Goal: Navigation & Orientation: Understand site structure

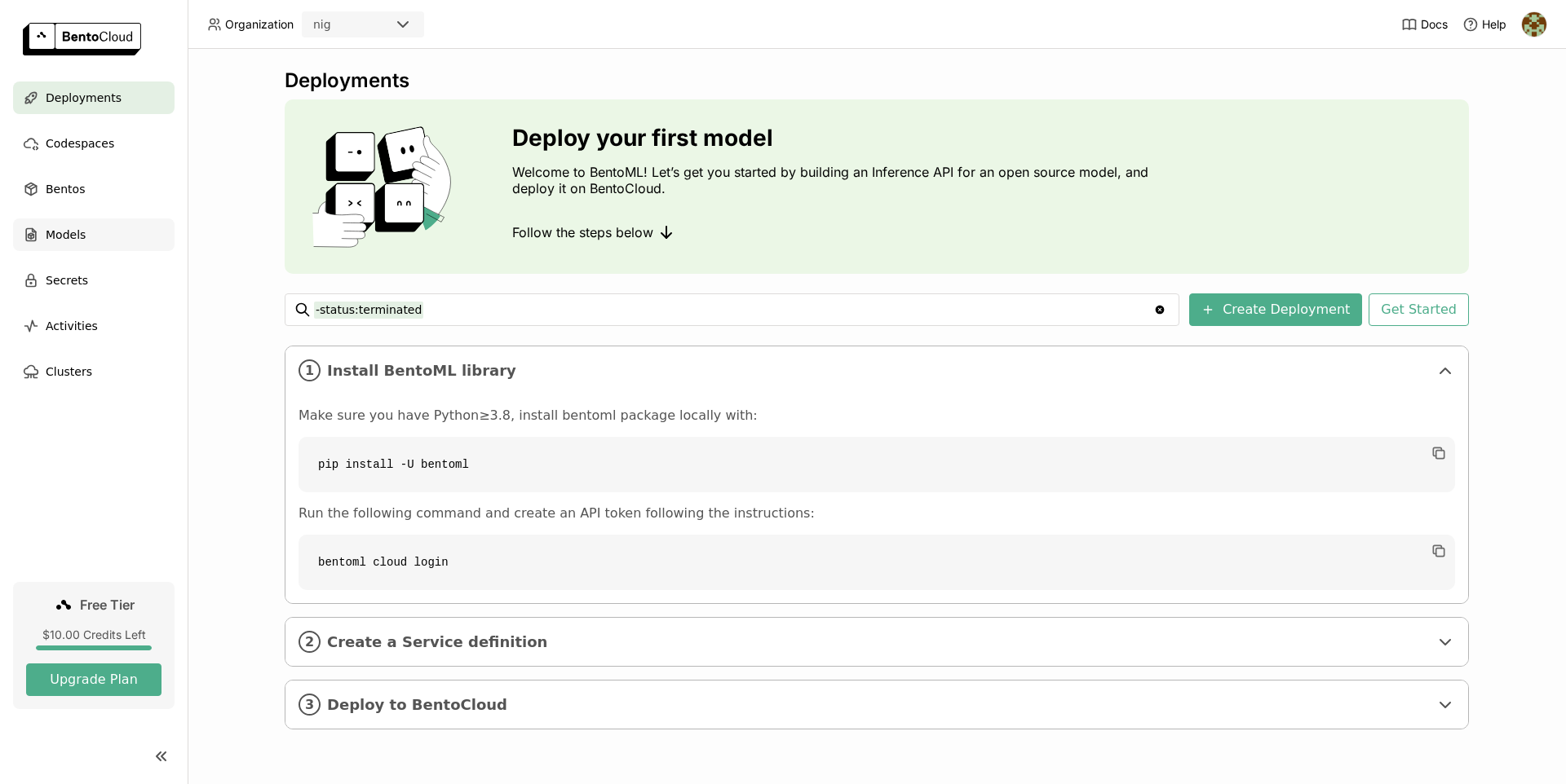
click at [133, 242] on div "Models" at bounding box center [93, 235] width 161 height 33
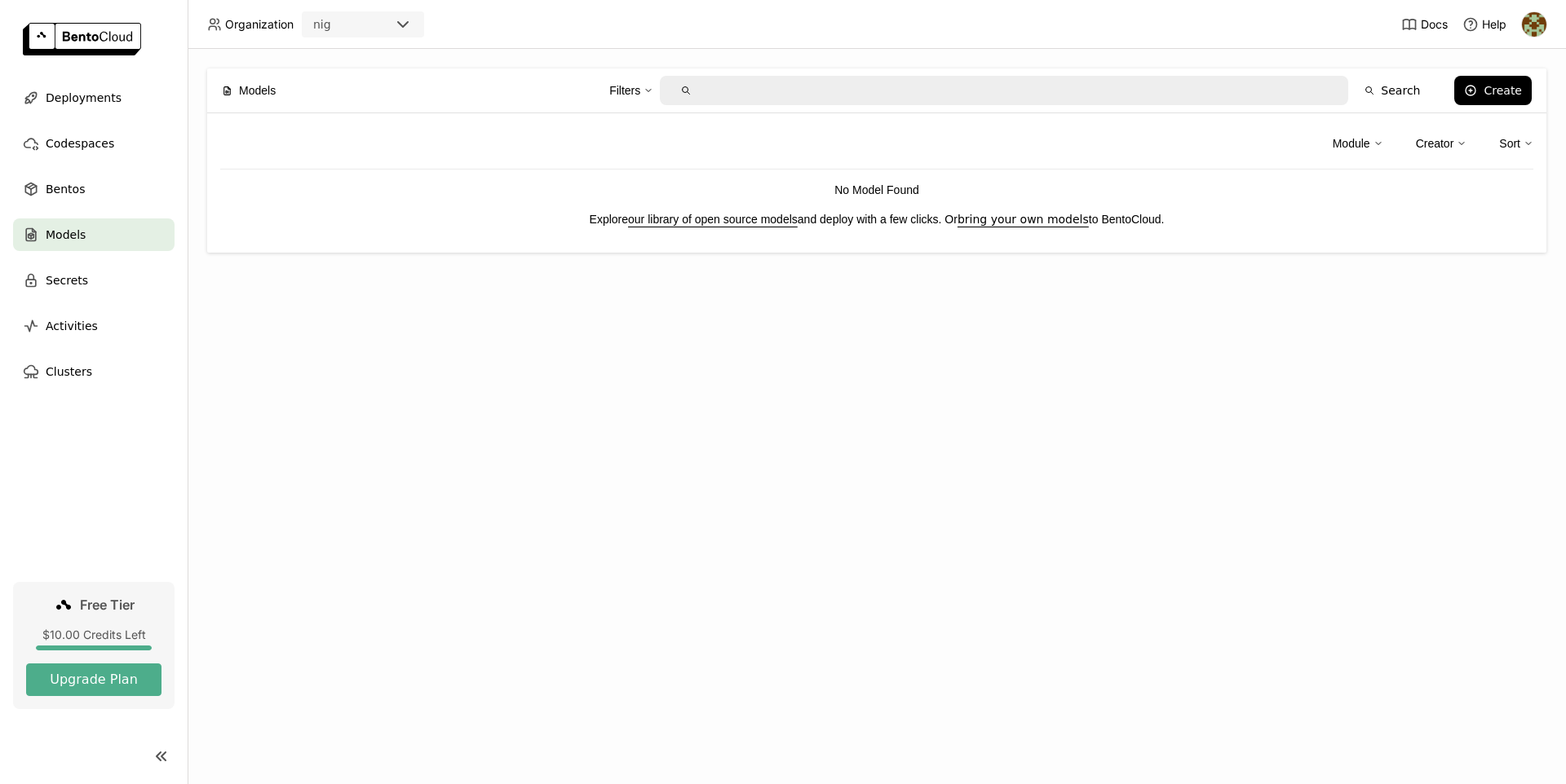
click at [694, 217] on link "our library of open source models" at bounding box center [713, 219] width 170 height 13
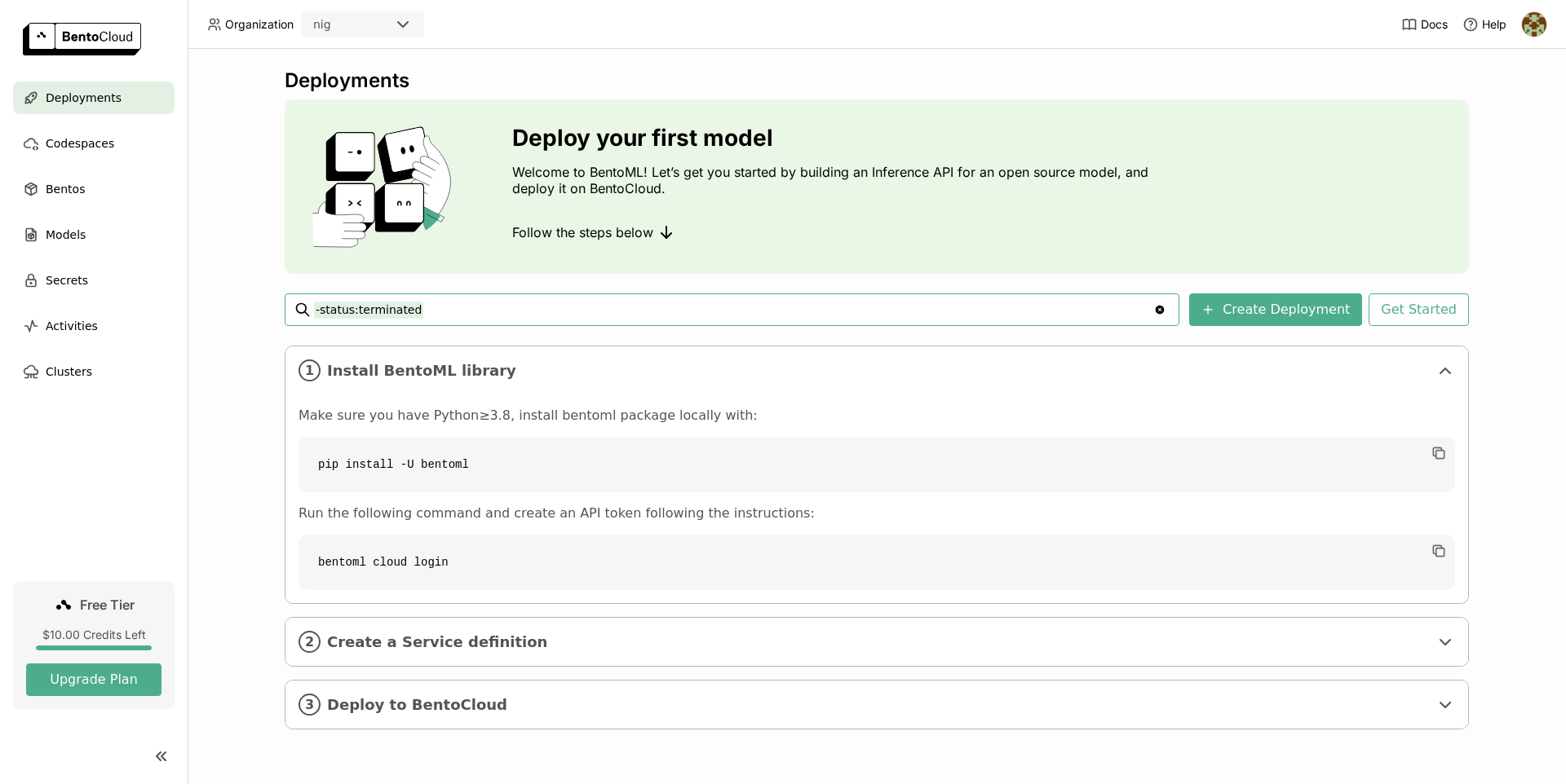
click at [387, 31] on div "nig" at bounding box center [348, 24] width 89 height 23
click at [403, 26] on icon at bounding box center [403, 24] width 10 height 5
click at [133, 203] on div "Bentos" at bounding box center [93, 189] width 161 height 33
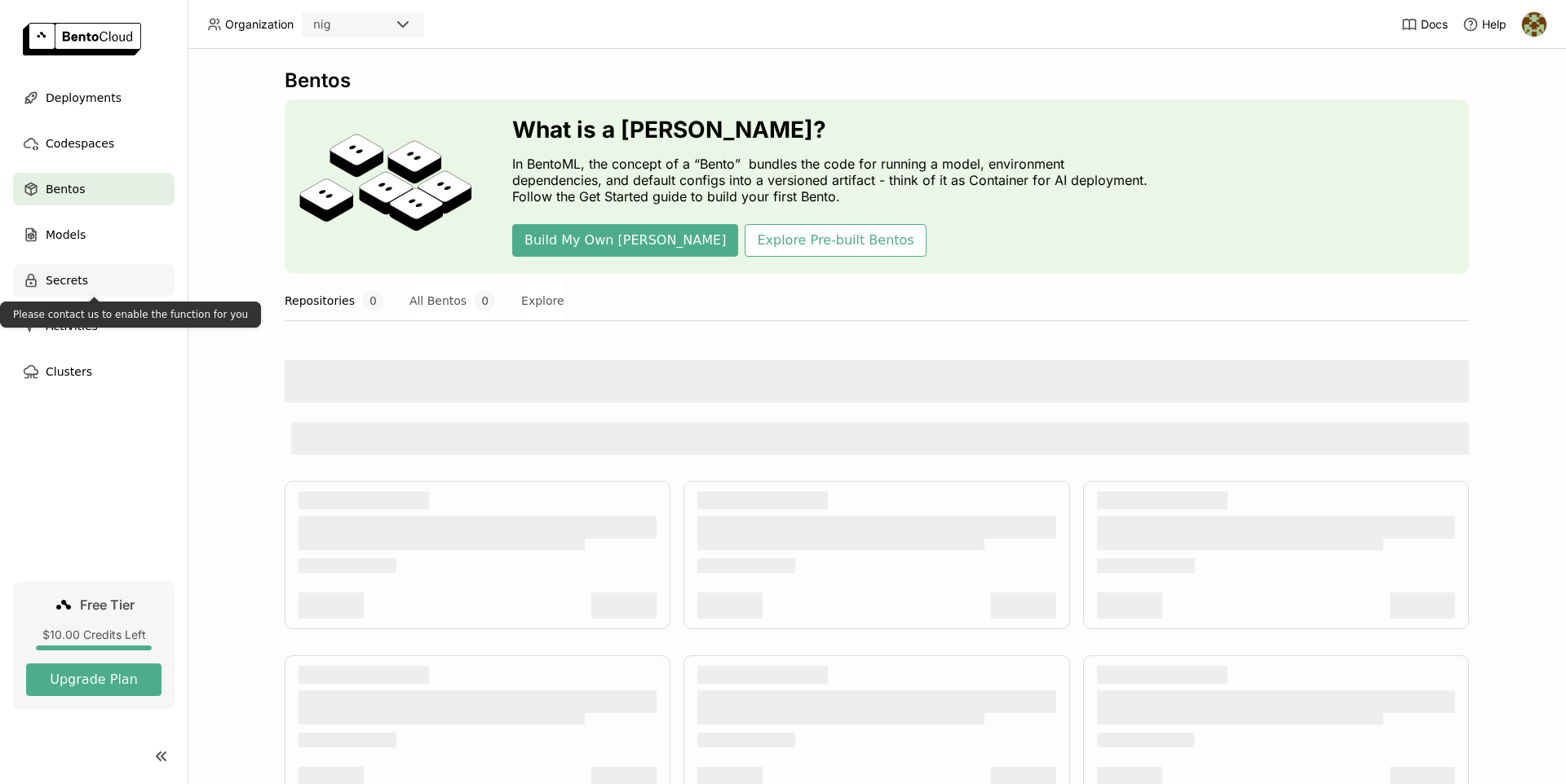
click at [133, 284] on div "Secrets" at bounding box center [93, 280] width 161 height 33
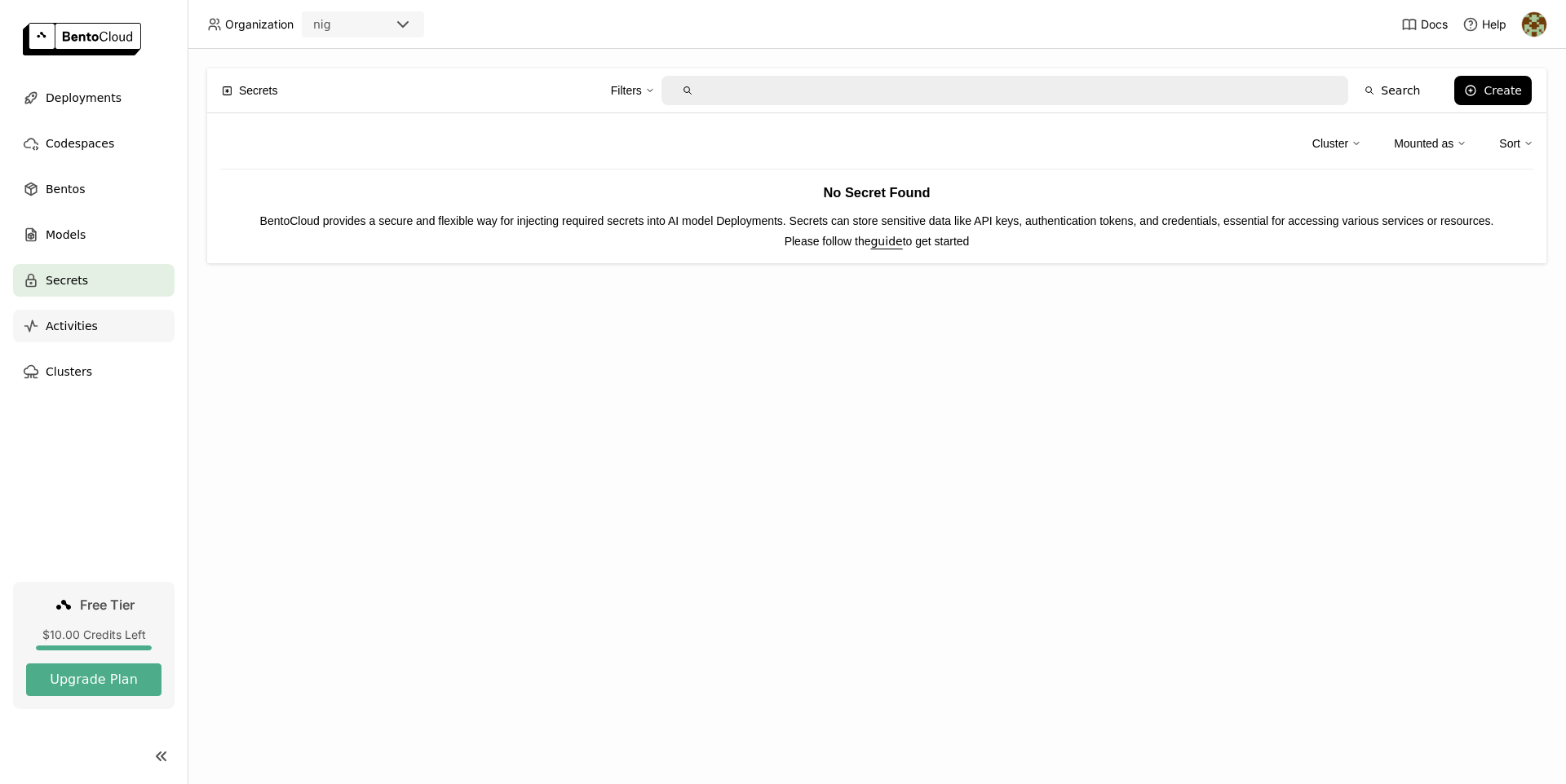
click at [138, 330] on div "Activities" at bounding box center [93, 326] width 161 height 33
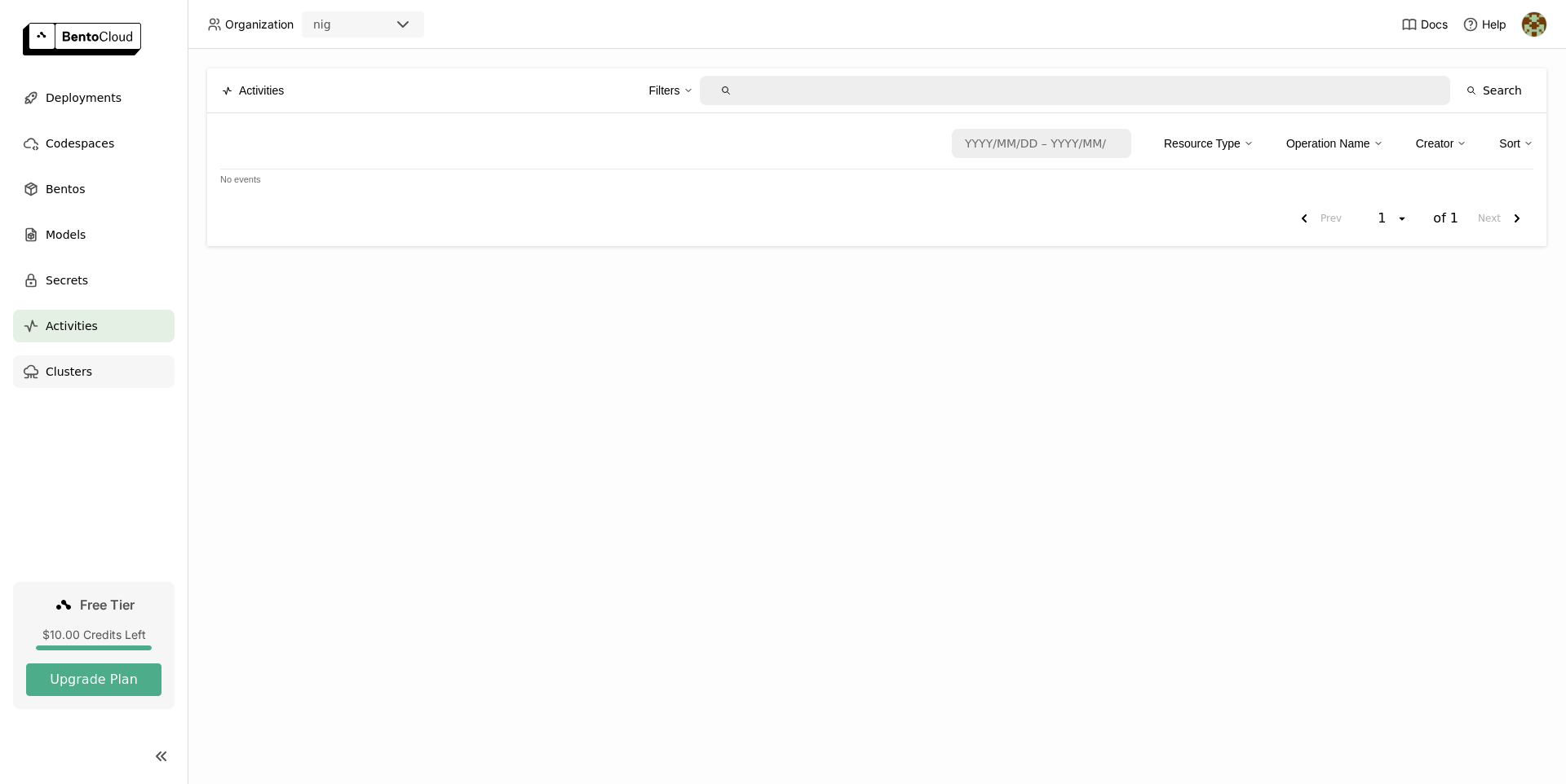
click at [135, 381] on div "Clusters" at bounding box center [93, 371] width 161 height 33
